Goal: Register for event/course

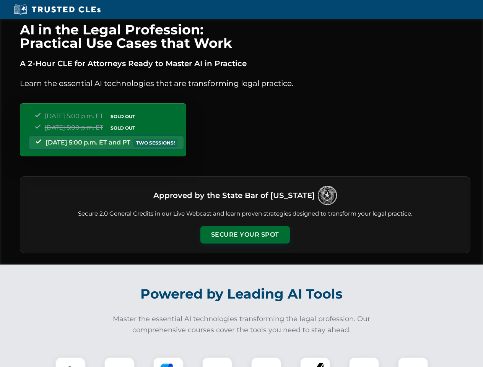
click at [245, 235] on button "Secure Your Spot" at bounding box center [245, 235] width 90 height 18
click at [70, 362] on img at bounding box center [70, 373] width 22 height 22
click at [119, 362] on div at bounding box center [119, 372] width 31 height 31
click at [168, 362] on div at bounding box center [168, 372] width 31 height 31
click at [217, 362] on img at bounding box center [217, 372] width 21 height 21
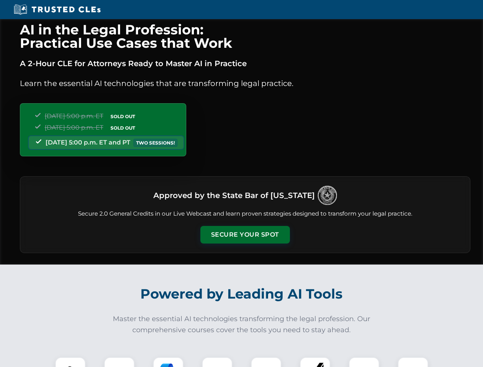
click at [266, 362] on div at bounding box center [266, 372] width 31 height 31
click at [315, 362] on div at bounding box center [315, 372] width 31 height 31
click at [364, 362] on img at bounding box center [364, 372] width 21 height 21
click at [413, 362] on img at bounding box center [412, 372] width 21 height 21
